Goal: Task Accomplishment & Management: Complete application form

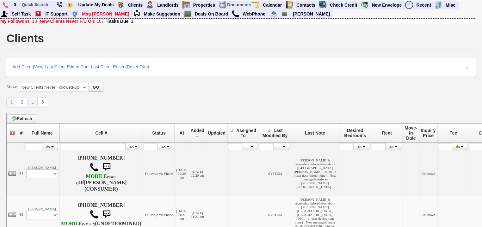
click at [83, 22] on b "New Clients Never F/U On" at bounding box center [67, 21] width 54 height 5
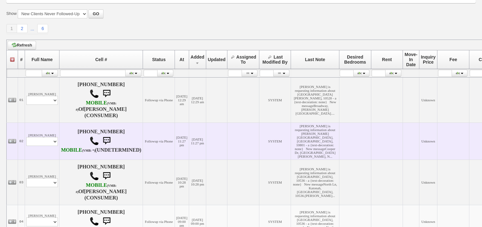
scroll to position [76, 0]
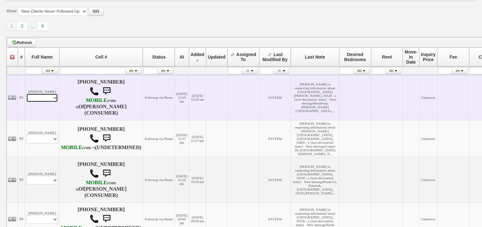
click at [35, 103] on td "Gabriela Rivera Profile Edit Print Email Externally (Will Not Be Tracked In CRM…" at bounding box center [42, 97] width 34 height 45
select select "ChangeURL,/crm/custom/edit_client_form.php?redirect=%2Fcrm%2Fclients.php&id=168…"
click at [26, 94] on select "Profile Edit Print Email Externally (Will Not Be Tracked In CRM) Closed Deals" at bounding box center [42, 97] width 32 height 9
select select
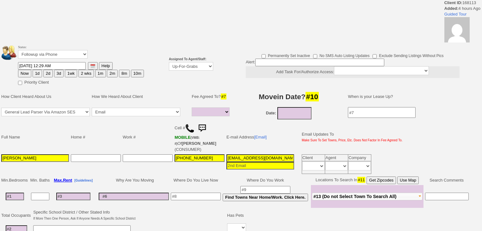
select select
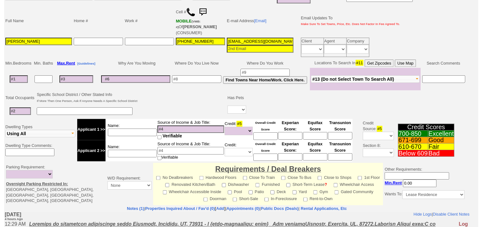
scroll to position [25, 0]
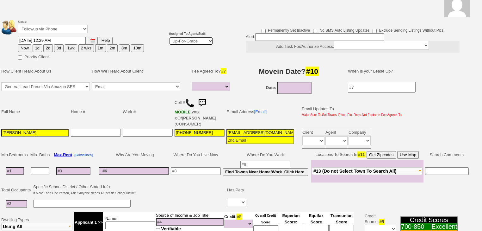
drag, startPoint x: 185, startPoint y: 41, endPoint x: 186, endPoint y: 44, distance: 3.2
click at [185, 41] on select "Up-For-Grabs ***** STAFF ***** Bob Bruno 914-419-3579 Cristy Liberto 914-486-10…" at bounding box center [191, 41] width 44 height 9
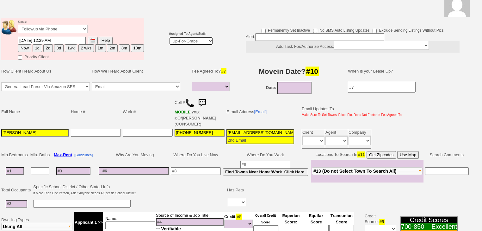
select select "227"
click at [169, 37] on select "Up-For-Grabs ***** STAFF ***** [PERSON_NAME] [PHONE_NUMBER] [PERSON_NAME] [PHON…" at bounding box center [191, 41] width 44 height 9
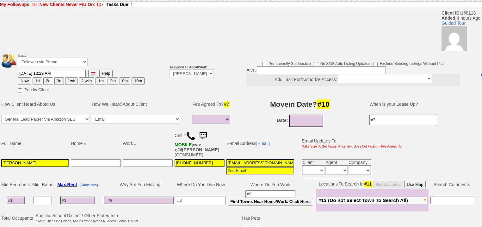
click at [34, 77] on button "1d" at bounding box center [37, 81] width 9 height 8
type input "09/26/2025 05:09 AM"
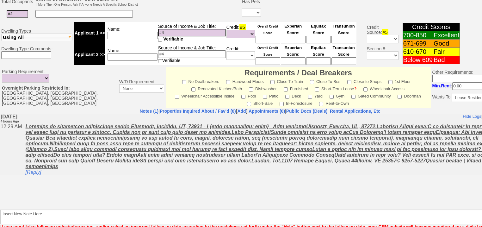
scroll to position [270, 0]
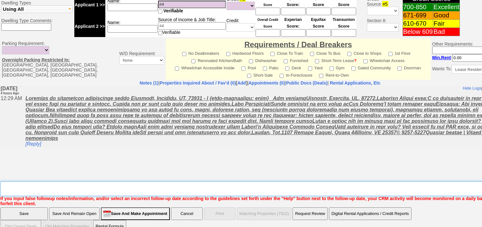
click at [23, 181] on textarea "Insert New Note Here" at bounding box center [262, 188] width 524 height 15
type textarea "f"
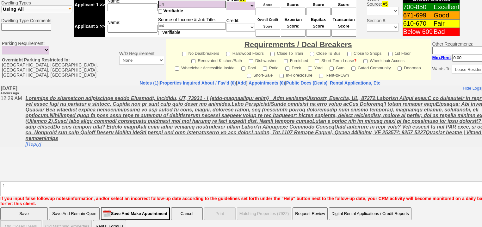
click at [22, 207] on input "Save" at bounding box center [23, 213] width 47 height 13
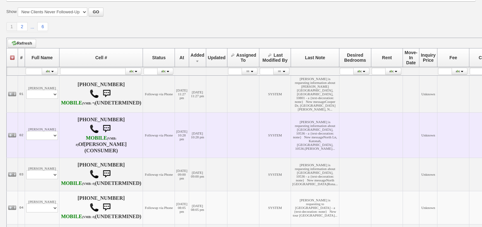
scroll to position [76, 0]
click at [48, 139] on select "Profile Edit Print Email Externally (Will Not Be Tracked In CRM) Closed Deals" at bounding box center [42, 134] width 32 height 9
select select "ChangeURL,/crm/custom/edit_client_form.php?redirect=%2Fcrm%2Fclients.php&id=168…"
click at [26, 139] on select "Profile Edit Print Email Externally (Will Not Be Tracked In CRM) Closed Deals" at bounding box center [42, 134] width 32 height 9
select select
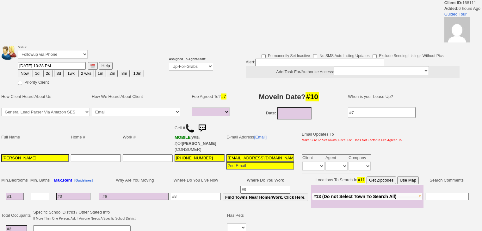
select select
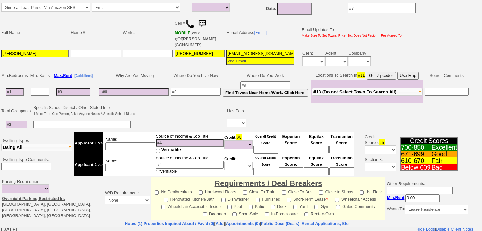
scroll to position [25, 0]
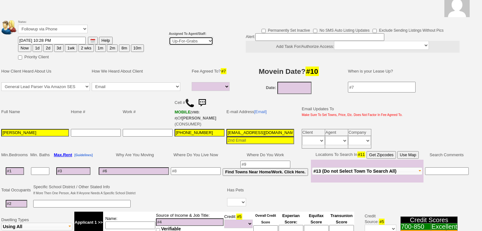
click at [183, 42] on select "Up-For-Grabs ***** STAFF ***** [PERSON_NAME] [PHONE_NUMBER] [PERSON_NAME] [PHON…" at bounding box center [191, 41] width 44 height 9
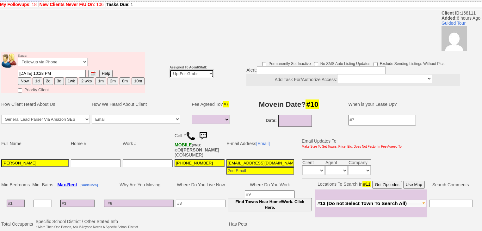
select select "227"
click at [170, 69] on select "Up-For-Grabs ***** STAFF ***** Bob Bruno 914-419-3579 Cristy Liberto 914-486-10…" at bounding box center [192, 73] width 44 height 9
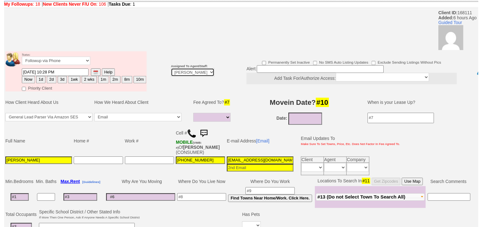
scroll to position [51, 0]
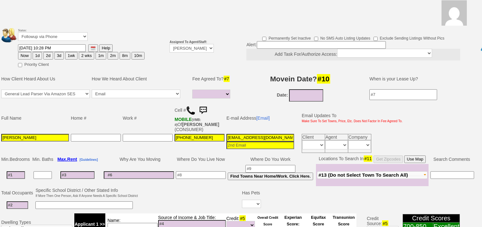
click at [36, 52] on button "1d" at bounding box center [37, 56] width 9 height 8
type input "[DATE] 05:10 AM"
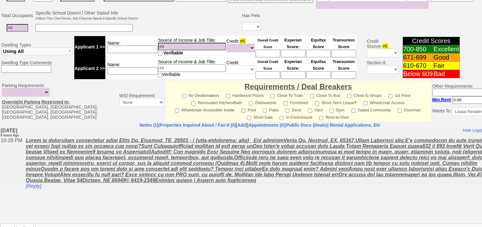
scroll to position [270, 0]
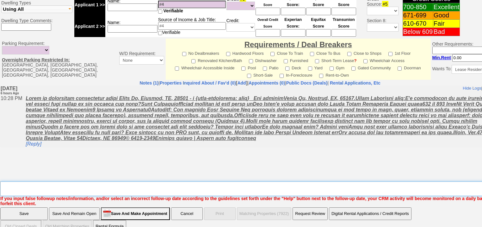
click at [40, 181] on textarea "Insert New Note Here" at bounding box center [262, 188] width 524 height 15
type textarea "f"
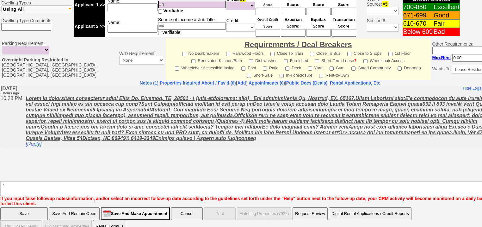
click at [30, 207] on input "Save" at bounding box center [23, 213] width 47 height 13
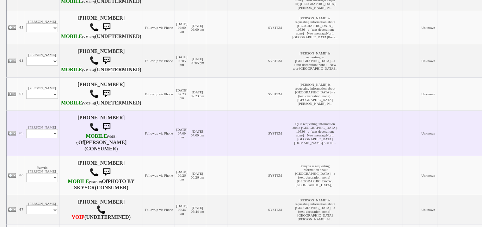
scroll to position [177, 0]
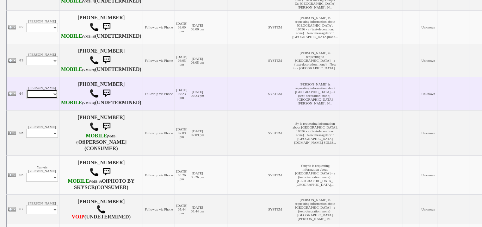
drag, startPoint x: 32, startPoint y: 121, endPoint x: 32, endPoint y: 124, distance: 3.2
click at [32, 98] on select "Profile Edit Print Email Externally (Will Not Be Tracked In CRM) Closed Deals" at bounding box center [42, 93] width 32 height 9
select select "ChangeURL,/crm/custom/edit_client_form.php?redirect=%2Fcrm%2Fclients.php&id=168…"
click at [26, 98] on select "Profile Edit Print Email Externally (Will Not Be Tracked In CRM) Closed Deals" at bounding box center [42, 93] width 32 height 9
select select
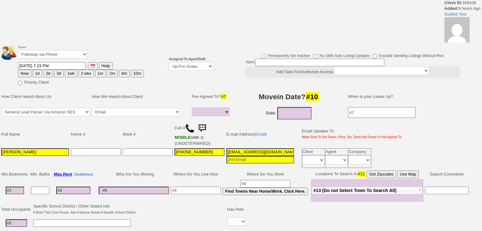
select select
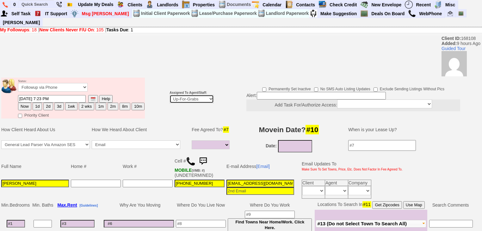
drag, startPoint x: 177, startPoint y: 90, endPoint x: 178, endPoint y: 94, distance: 3.7
click at [177, 95] on select "Up-For-Grabs ***** STAFF ***** [PERSON_NAME] [PHONE_NUMBER] [PERSON_NAME] [PHON…" at bounding box center [192, 99] width 44 height 9
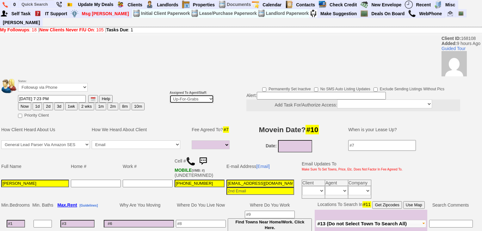
select select "227"
click at [170, 95] on select "Up-For-Grabs ***** STAFF ***** [PERSON_NAME] [PHONE_NUMBER] [PERSON_NAME] [PHON…" at bounding box center [192, 99] width 44 height 9
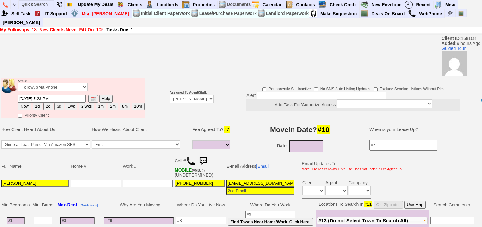
click at [40, 102] on button "1d" at bounding box center [37, 106] width 9 height 8
type input "[DATE] 05:10 AM"
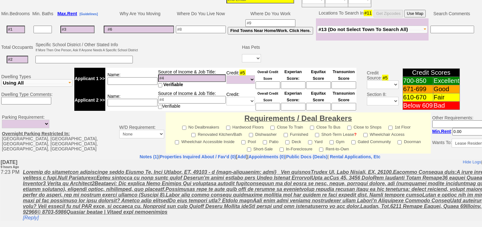
scroll to position [228, 0]
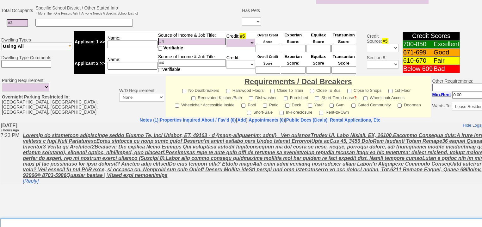
click at [15, 218] on textarea "Insert New Note Here" at bounding box center [262, 225] width 524 height 15
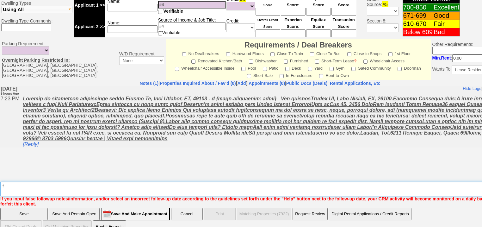
type textarea "f"
click at [8, 207] on input "Save" at bounding box center [23, 213] width 47 height 13
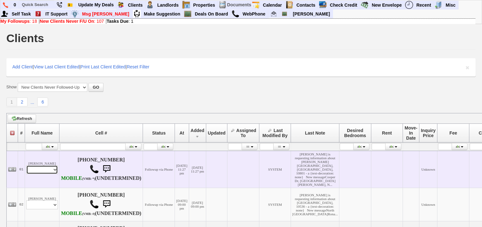
click at [52, 173] on select "Profile Edit Print Email Externally (Will Not Be Tracked In CRM) Closed Deals" at bounding box center [42, 169] width 32 height 9
select select "ChangeURL,/crm/custom/edit_client_form.php?redirect=%2Fcrm%2Fclients.php&id=168…"
click at [26, 170] on select "Profile Edit Print Email Externally (Will Not Be Tracked In CRM) Closed Deals" at bounding box center [42, 169] width 32 height 9
select select
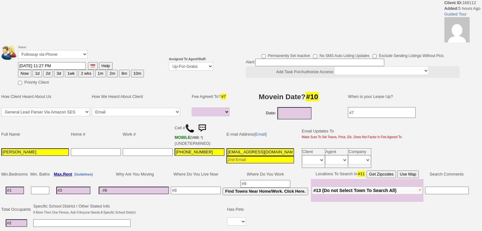
select select
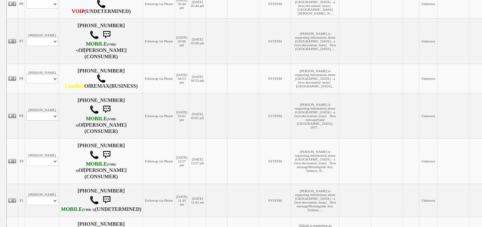
scroll to position [354, 0]
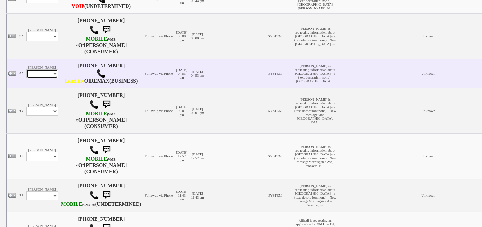
click at [42, 78] on select "Profile Edit Print Email Externally (Will Not Be Tracked In CRM) Closed Deals" at bounding box center [42, 73] width 32 height 9
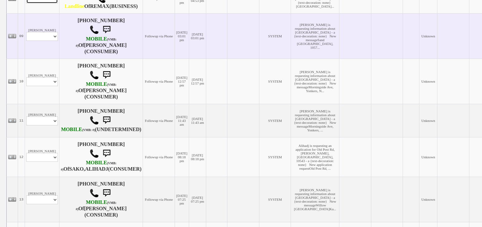
scroll to position [430, 0]
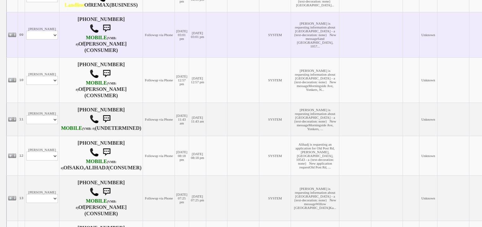
click at [40, 57] on td "Lori Williams Profile Edit Print Email Externally (Will Not Be Tracked In CRM) …" at bounding box center [42, 34] width 34 height 45
click at [39, 40] on select "Profile Edit Print Email Externally (Will Not Be Tracked In CRM) Closed Deals" at bounding box center [42, 35] width 32 height 9
select select "ChangeURL,/crm/custom/edit_client_form.php?redirect=%2Fcrm%2Fclients.php&id=168…"
click at [26, 40] on select "Profile Edit Print Email Externally (Will Not Be Tracked In CRM) Closed Deals" at bounding box center [42, 35] width 32 height 9
select select
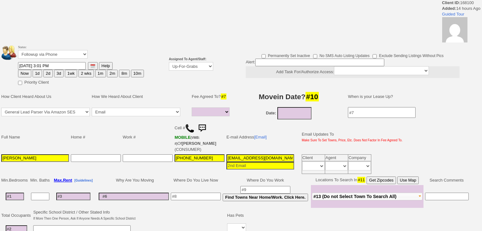
select select
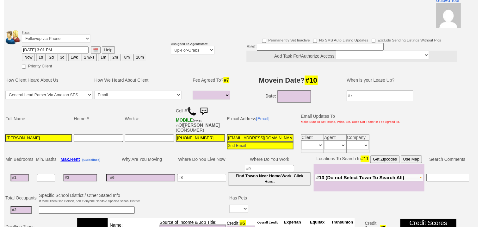
scroll to position [47, 0]
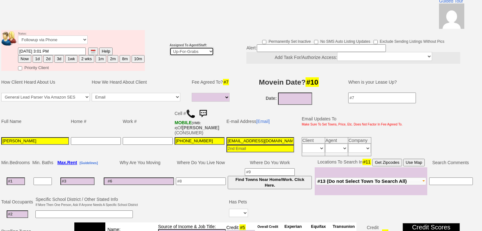
drag, startPoint x: 202, startPoint y: 40, endPoint x: 202, endPoint y: 46, distance: 5.7
click at [202, 47] on select "Up-For-Grabs ***** STAFF ***** [PERSON_NAME] [PHONE_NUMBER] [PERSON_NAME] [PHON…" at bounding box center [192, 51] width 44 height 9
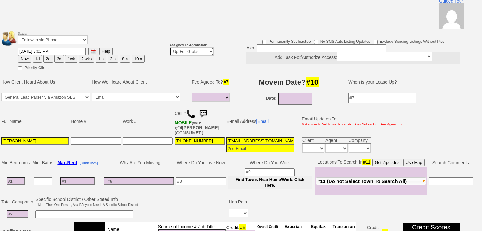
select select "227"
click at [170, 47] on select "Up-For-Grabs ***** STAFF ***** Bob Bruno 914-419-3579 Cristy Liberto 914-486-10…" at bounding box center [192, 51] width 44 height 9
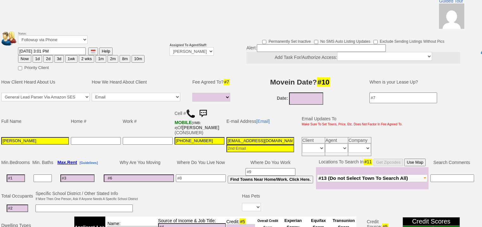
click at [35, 55] on button "1d" at bounding box center [37, 59] width 9 height 8
type input "09/26/2025 05:10 AM"
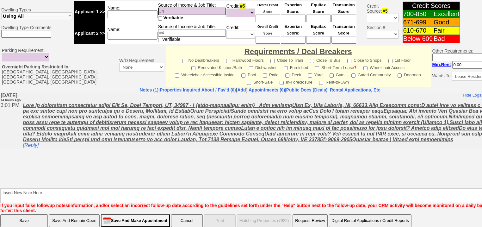
scroll to position [270, 0]
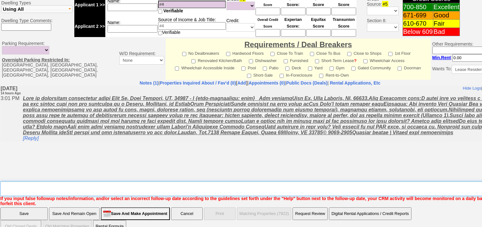
click at [13, 181] on textarea "Insert New Note Here" at bounding box center [262, 188] width 524 height 15
type textarea "f"
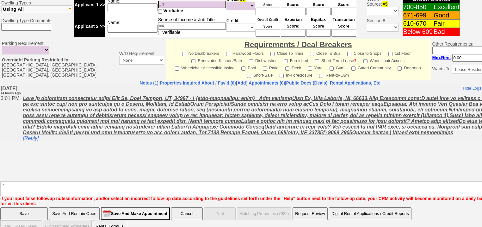
click at [14, 207] on input "Save" at bounding box center [23, 213] width 47 height 13
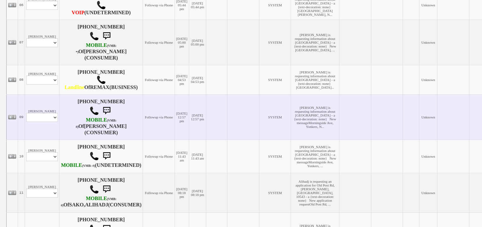
scroll to position [304, 0]
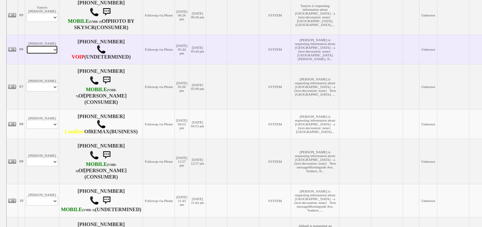
click at [49, 54] on select "Profile Edit Print Email Externally (Will Not Be Tracked In CRM) Closed Deals" at bounding box center [42, 49] width 32 height 9
select select "ChangeURL,/crm/custom/edit_client_form.php?redirect=%2Fcrm%2Fclients.php&id=168…"
click at [26, 54] on select "Profile Edit Print Email Externally (Will Not Be Tracked In CRM) Closed Deals" at bounding box center [42, 49] width 32 height 9
select select
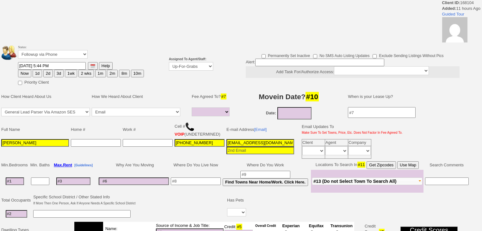
select select
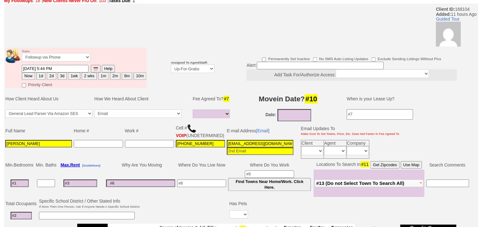
scroll to position [24, 0]
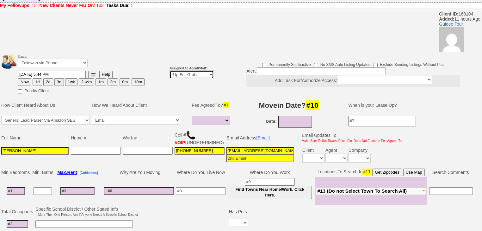
drag, startPoint x: 175, startPoint y: 65, endPoint x: 178, endPoint y: 70, distance: 5.4
click at [176, 70] on select "Up-For-Grabs ***** STAFF ***** [PERSON_NAME] [PHONE_NUMBER] [PERSON_NAME] [PHON…" at bounding box center [192, 74] width 44 height 9
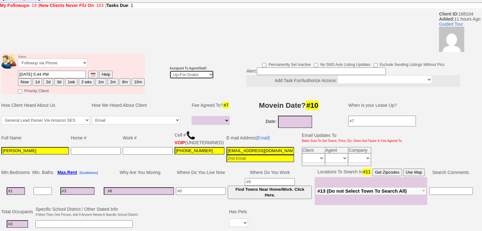
select select "227"
click at [170, 70] on select "Up-For-Grabs ***** STAFF ***** [PERSON_NAME] [PHONE_NUMBER] [PERSON_NAME] [PHON…" at bounding box center [192, 74] width 44 height 9
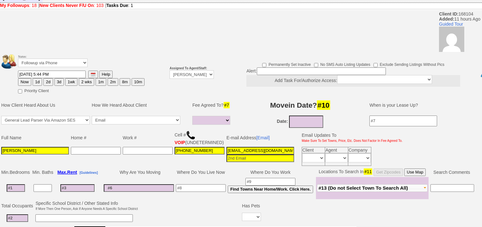
click at [34, 78] on button "1d" at bounding box center [37, 82] width 9 height 8
type input "[DATE] 05:11 AM"
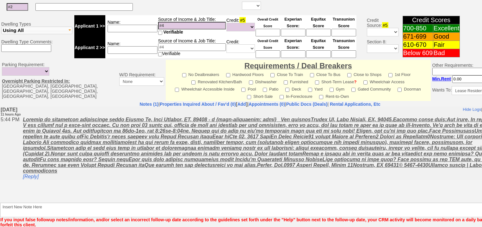
scroll to position [261, 0]
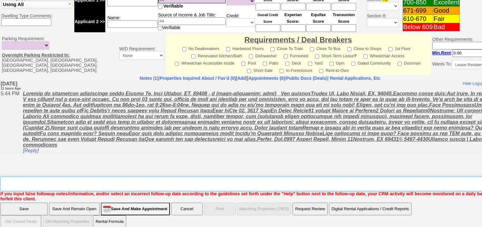
click at [49, 176] on textarea "Insert New Note Here" at bounding box center [262, 183] width 524 height 15
type textarea "f"
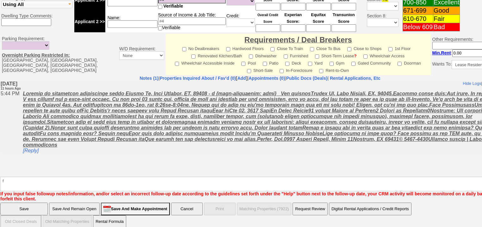
click at [30, 202] on input "Save" at bounding box center [23, 208] width 47 height 13
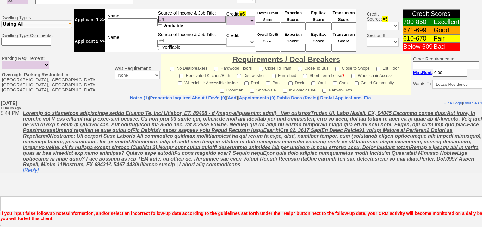
scroll to position [238, 0]
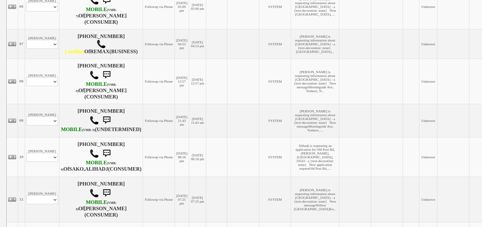
scroll to position [481, 0]
